Goal: Feedback & Contribution: Submit feedback/report problem

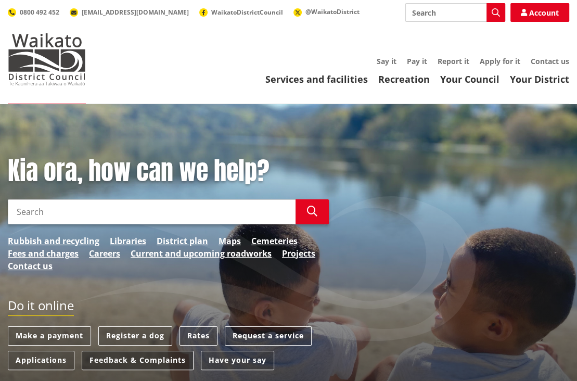
click at [143, 359] on link "Feedback & Complaints" at bounding box center [138, 359] width 112 height 19
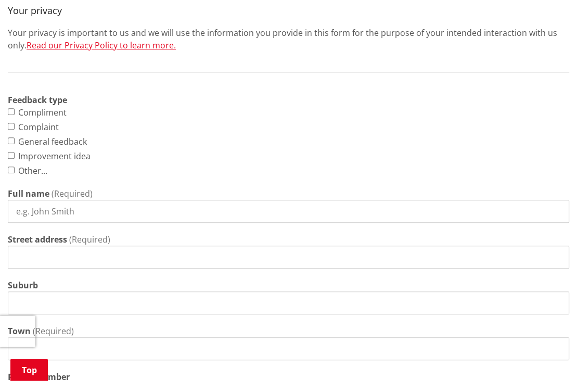
scroll to position [439, 0]
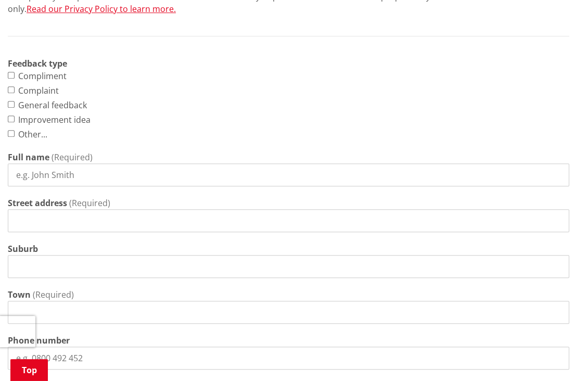
click at [14, 90] on input "Complaint" at bounding box center [11, 89] width 7 height 7
checkbox input "true"
click at [71, 172] on input "Full name" at bounding box center [288, 174] width 561 height 23
type input "[PERSON_NAME]"
click at [26, 227] on input "Street address" at bounding box center [288, 220] width 561 height 23
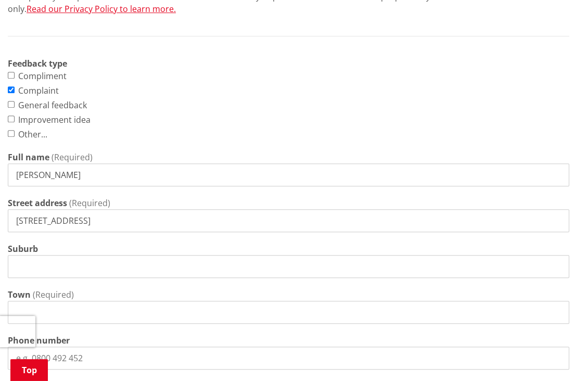
type input "[STREET_ADDRESS]"
click at [49, 310] on input "Town" at bounding box center [288, 311] width 561 height 23
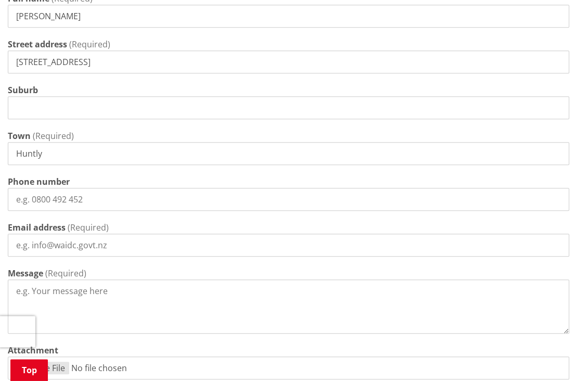
scroll to position [604, 0]
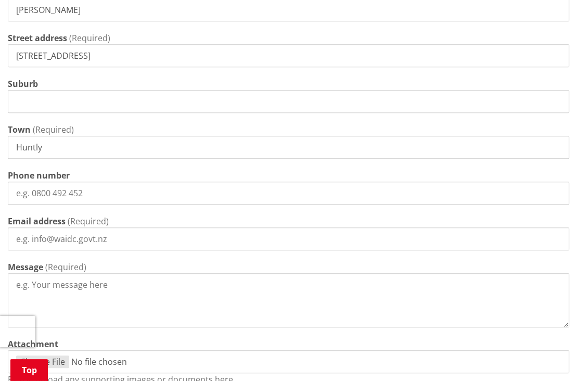
type input "Huntly"
click at [93, 190] on input "Phone number" at bounding box center [288, 192] width 561 height 23
drag, startPoint x: 97, startPoint y: 192, endPoint x: 30, endPoint y: 189, distance: 66.6
click at [30, 189] on input "Phone number" at bounding box center [288, 192] width 561 height 23
type input "0274209601"
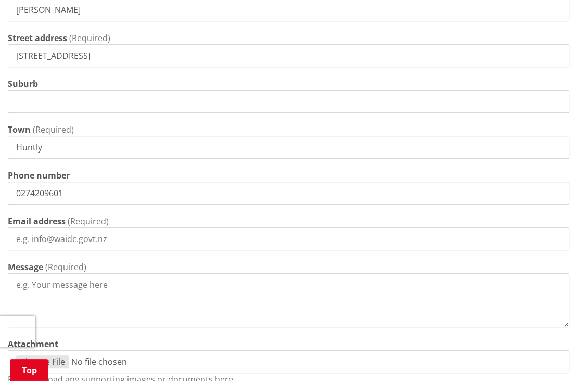
click at [45, 241] on input "Email address" at bounding box center [288, 238] width 561 height 23
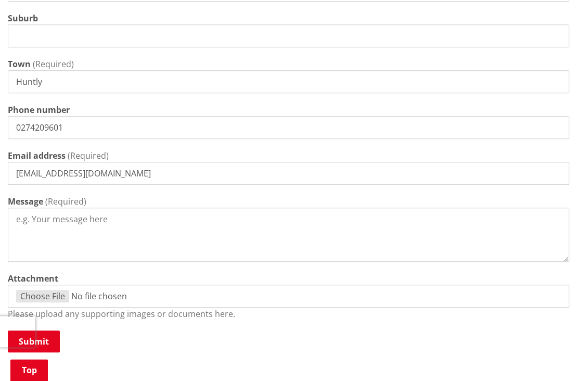
scroll to position [768, 0]
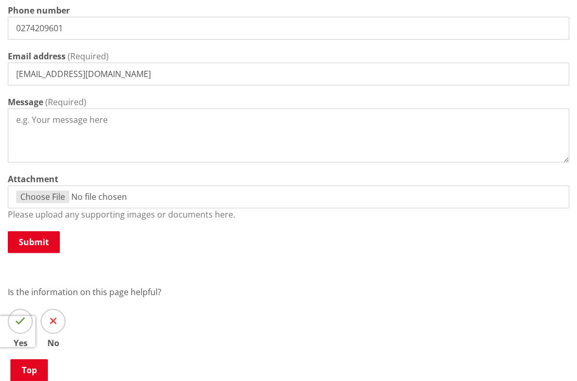
type input "[EMAIL_ADDRESS][DOMAIN_NAME]"
click at [23, 117] on textarea "Message" at bounding box center [288, 135] width 561 height 54
click at [134, 123] on textarea "Ref:-RDG01521/26" at bounding box center [288, 135] width 561 height 54
click at [179, 118] on textarea "Ref:-RDG01521/26 and WTR0753/26" at bounding box center [288, 135] width 561 height 54
click at [182, 122] on textarea "Ref:-RDG01521/26 and WTR0753/26" at bounding box center [288, 135] width 561 height 54
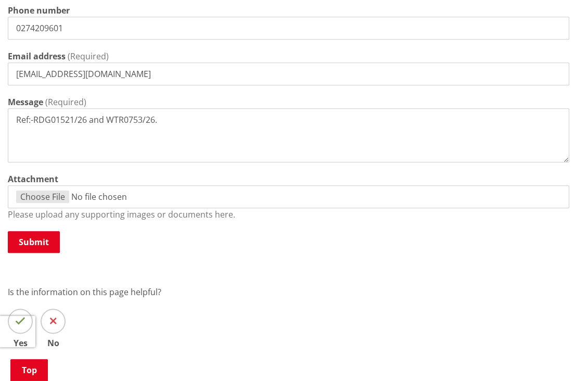
click at [89, 120] on textarea "Ref:-RDG01521/26 and WTR0753/26." at bounding box center [288, 135] width 561 height 54
click at [205, 118] on textarea "Ref:-RDG01521/26 ([DATE]) morphing intoand WTR0753/26." at bounding box center [288, 135] width 561 height 54
click at [259, 119] on textarea "Ref:-RDG01521/26 ([DATE]) morphing into WTR0753/26." at bounding box center [288, 135] width 561 height 54
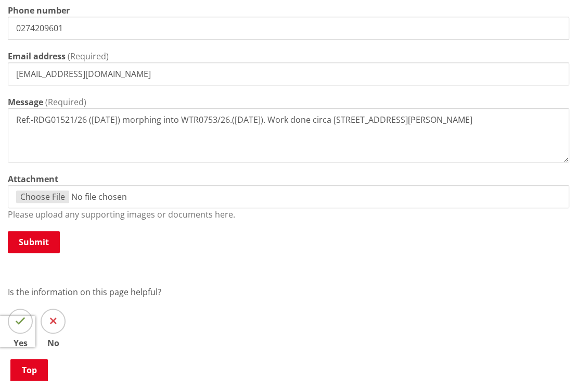
click at [442, 123] on textarea "Ref:-RDG01521/26 ([DATE]) morphing into WTR0753/26.([DATE]). Work done circa [S…" at bounding box center [288, 135] width 561 height 54
click at [455, 117] on textarea "Ref:-RDG01521/26 ([DATE]) morphing into WTR0753/26.([DATE]). Work done circa [S…" at bounding box center [288, 135] width 561 height 54
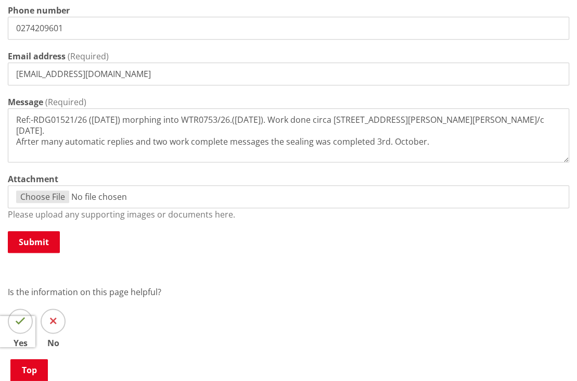
click at [26, 132] on textarea "Ref:-RDG01521/26 ([DATE]) morphing into WTR0753/26.([DATE]). Work done circa [S…" at bounding box center [288, 135] width 561 height 54
click at [326, 130] on textarea "Ref:-RDG01521/26 ([DATE]) morphing into WTR0753/26.([DATE]). Work done circa [S…" at bounding box center [288, 135] width 561 height 54
click at [504, 130] on textarea "Ref:-RDG01521/26 ([DATE]) morphing into WTR0753/26.([DATE]). Work done circa [S…" at bounding box center [288, 135] width 561 height 54
click at [176, 142] on textarea "Ref:-RDG01521/26 ([DATE]) morphing into WTR0753/26.([DATE]). Work done circa [S…" at bounding box center [288, 135] width 561 height 54
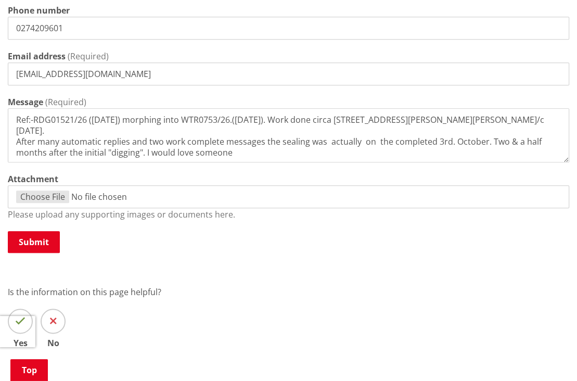
click at [257, 147] on textarea "Ref:-RDG01521/26 ([DATE]) morphing into WTR0753/26.([DATE]). Work done circa [S…" at bounding box center [288, 135] width 561 height 54
click at [145, 140] on textarea "Ref:-RDG01521/26 ([DATE]) morphing into WTR0753/26.([DATE]). Work done circa [S…" at bounding box center [288, 135] width 561 height 54
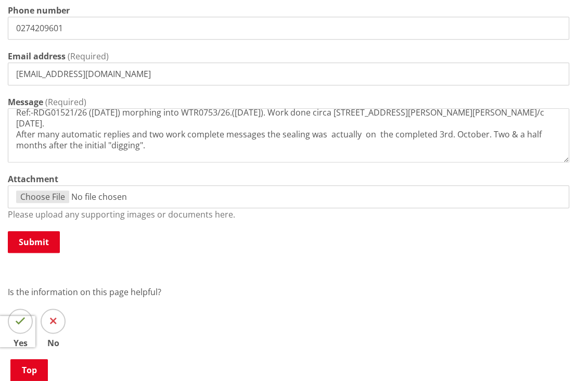
click at [365, 153] on textarea "Ref:-RDG01521/26 ([DATE]) morphing into WTR0753/26.([DATE]). Work done circa [S…" at bounding box center [288, 135] width 561 height 54
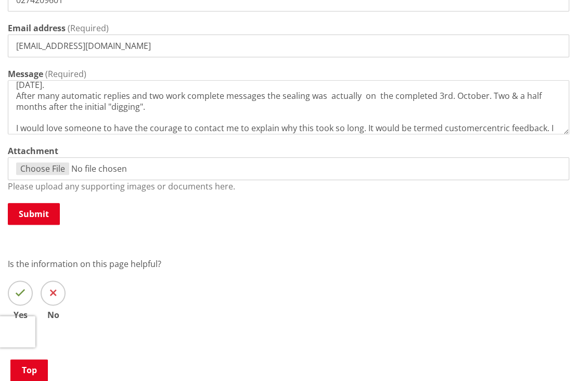
scroll to position [878, 0]
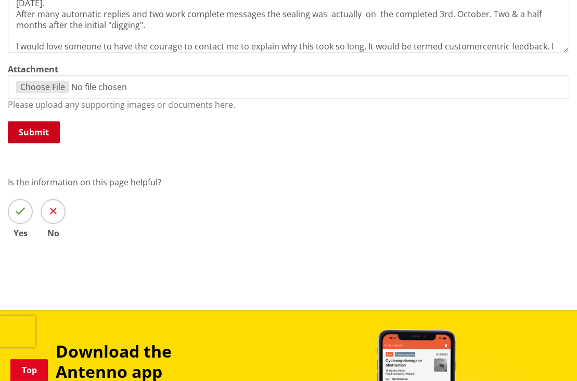
type textarea "Ref:-RDG01521/26 ([DATE]) morphing into WTR0753/26.([DATE]). Work done circa [S…"
click at [31, 129] on button "Submit" at bounding box center [34, 132] width 52 height 22
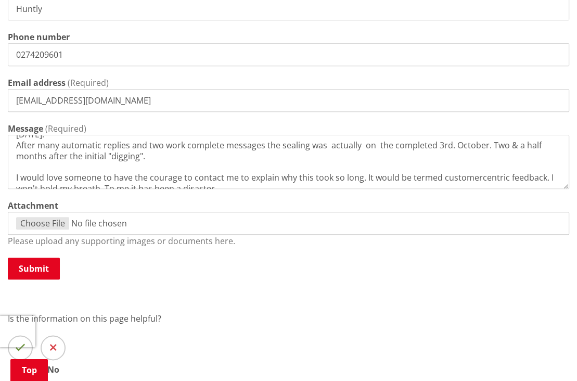
scroll to position [768, 0]
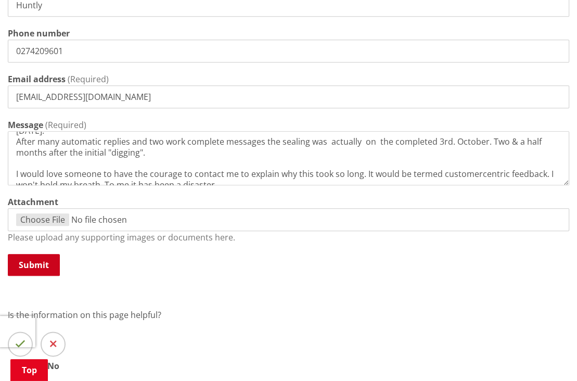
click at [33, 267] on button "Submit" at bounding box center [34, 265] width 52 height 22
